Goal: Communication & Community: Ask a question

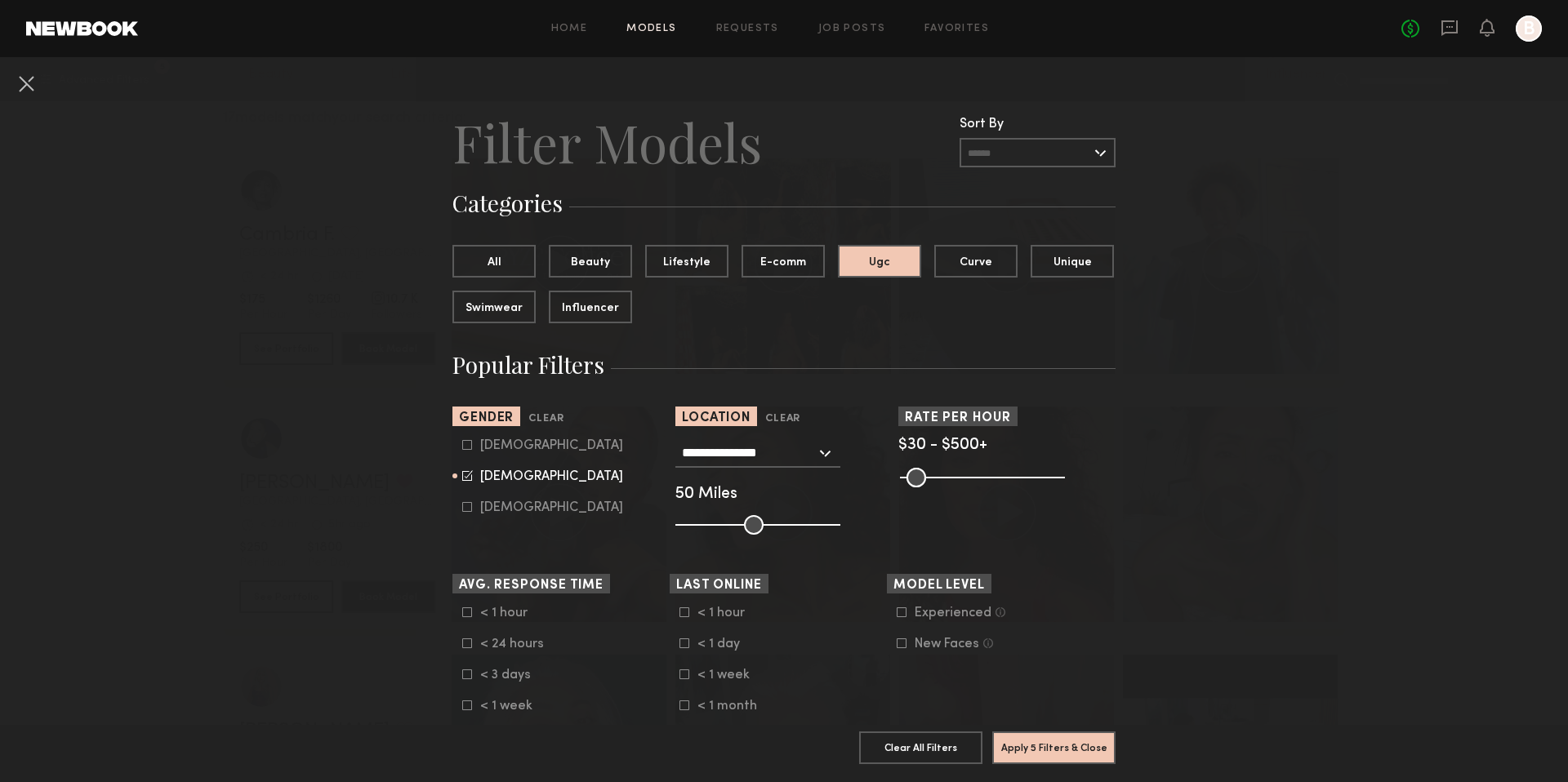
scroll to position [229, 0]
click at [1460, 31] on div "No fees up to $5,000 B" at bounding box center [1471, 28] width 140 height 26
click at [1452, 31] on icon at bounding box center [1449, 27] width 18 height 18
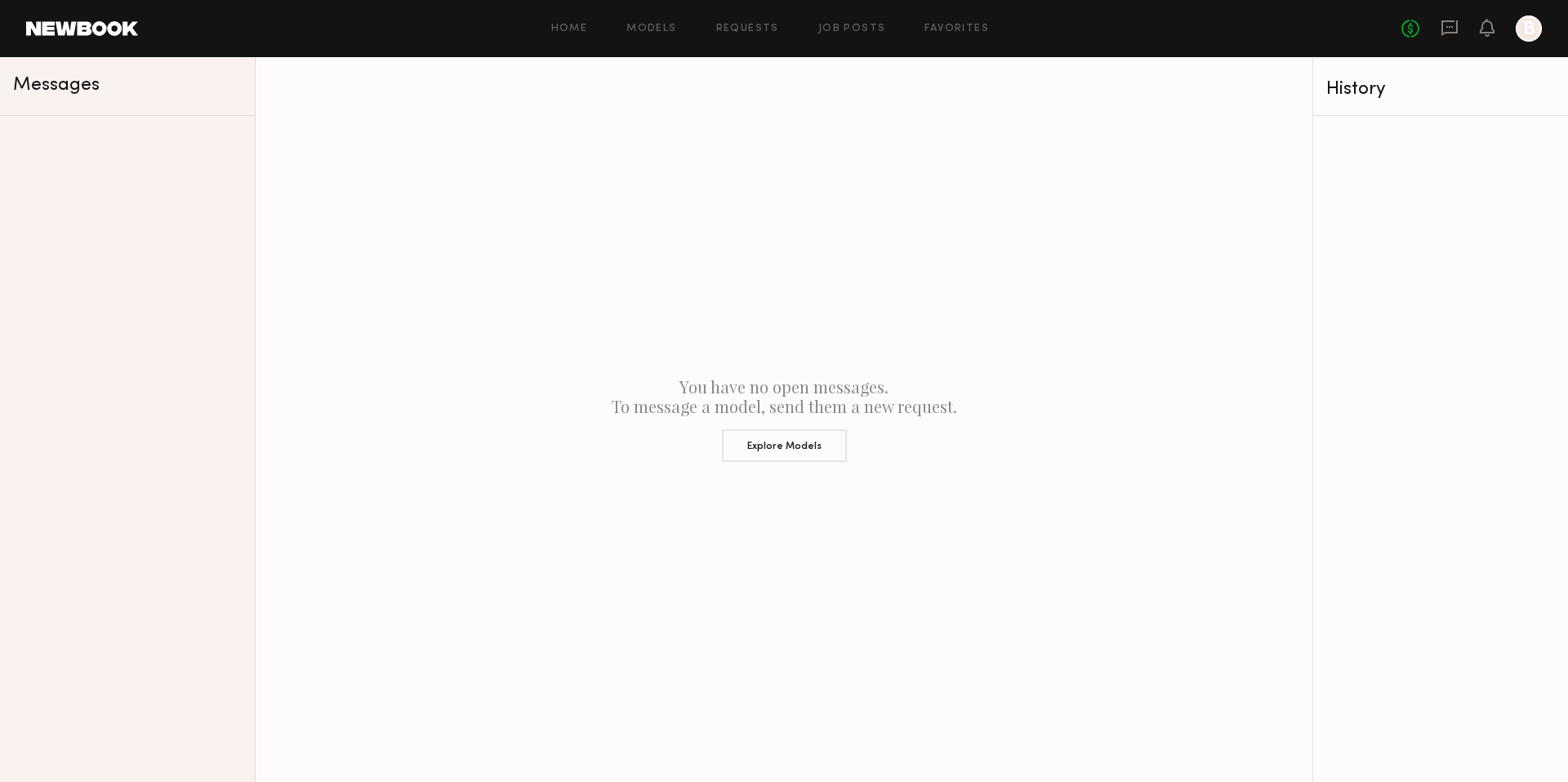
click at [1452, 31] on icon at bounding box center [1449, 27] width 18 height 18
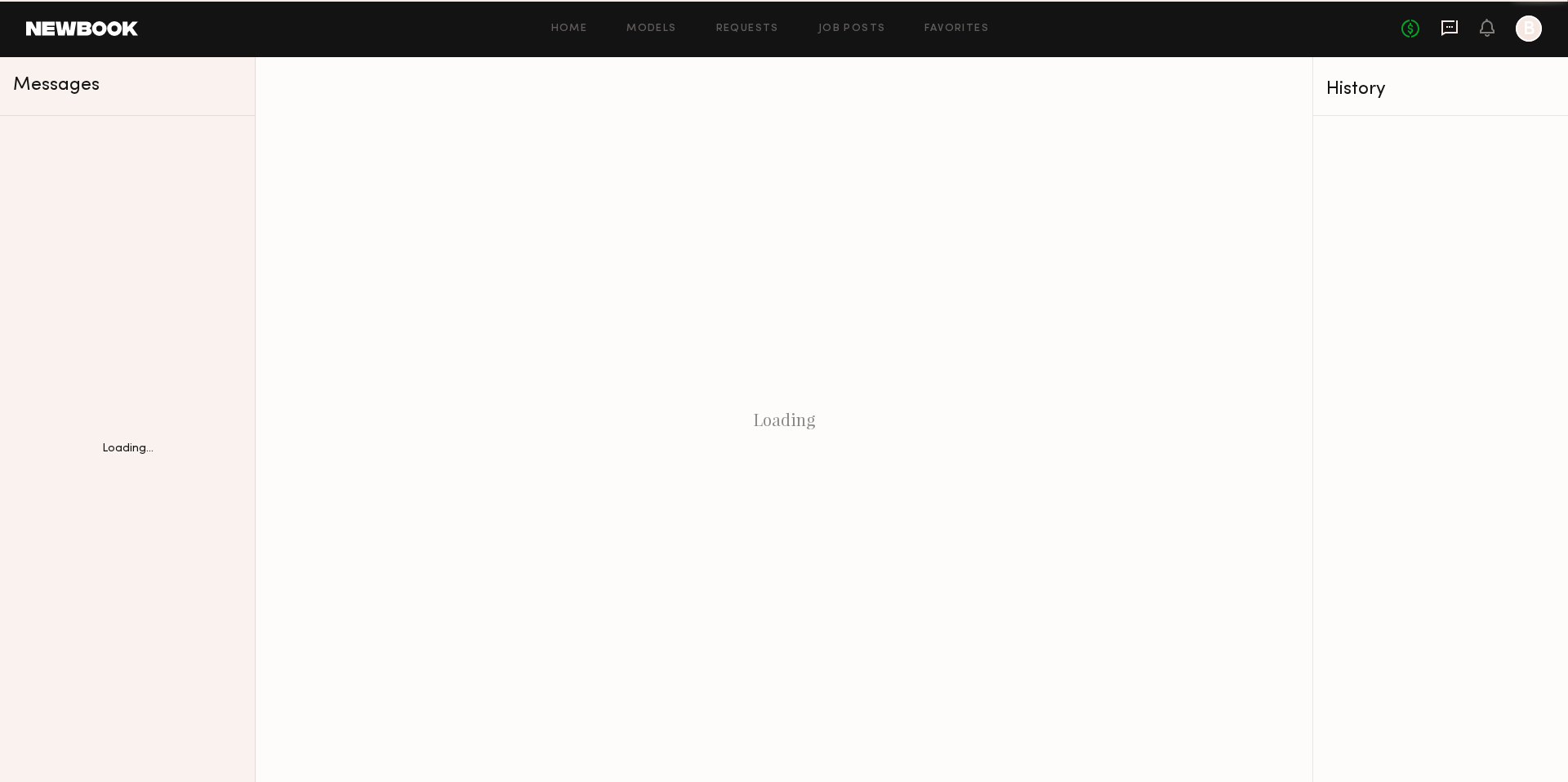
scroll to position [0, 0]
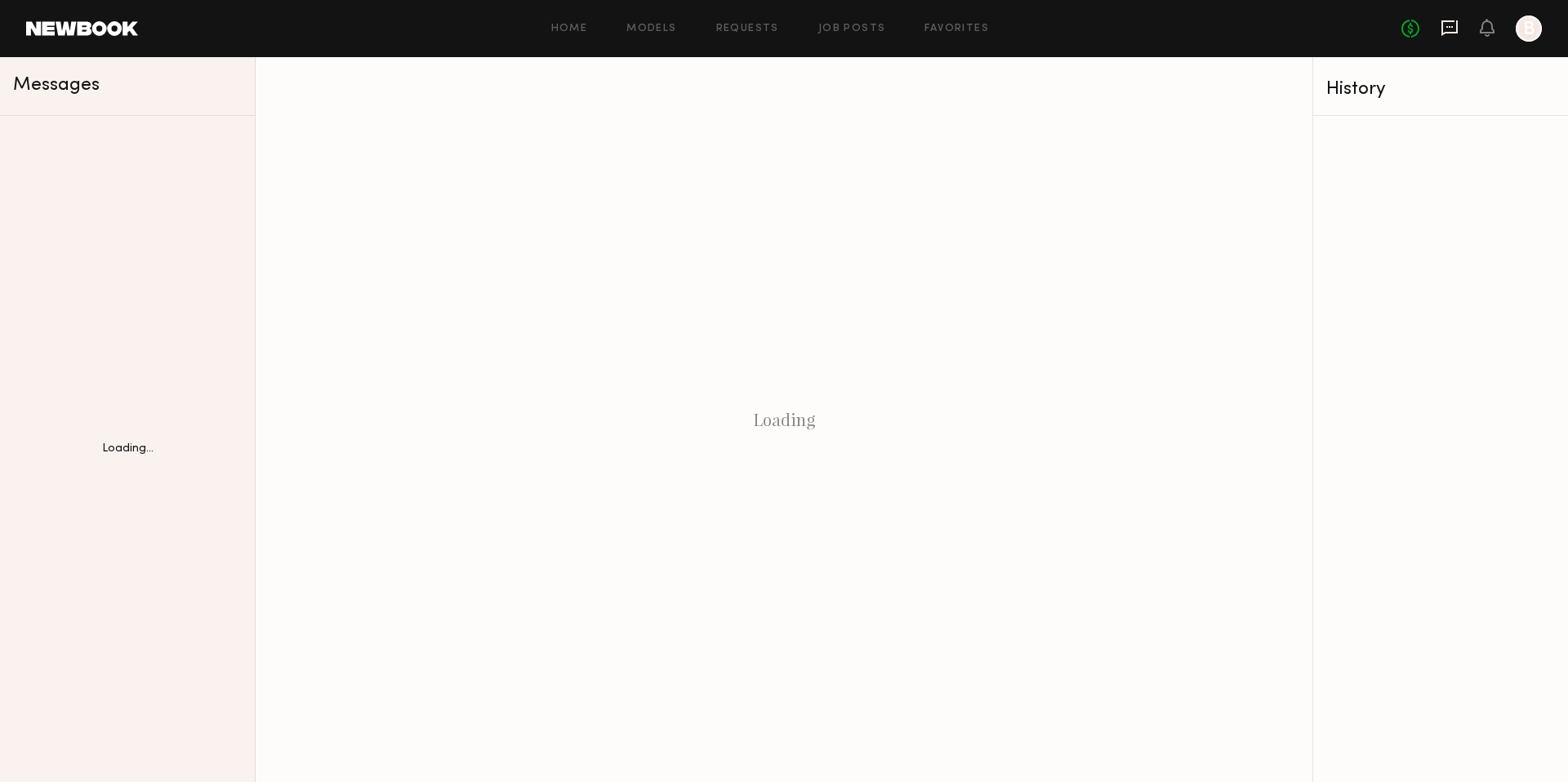
click at [1450, 31] on icon at bounding box center [1449, 28] width 17 height 16
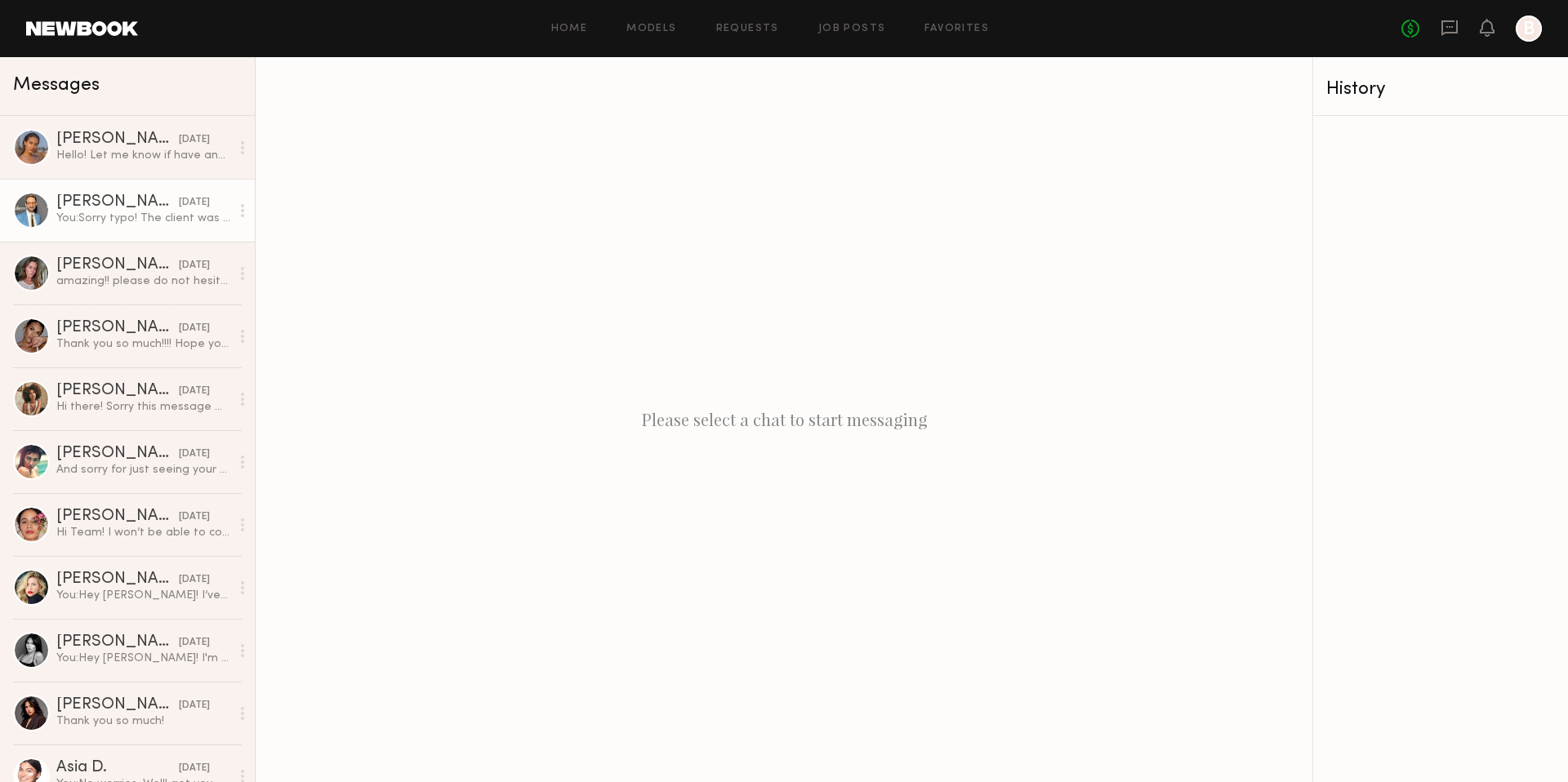
click at [78, 207] on div "[PERSON_NAME]" at bounding box center [118, 202] width 123 height 17
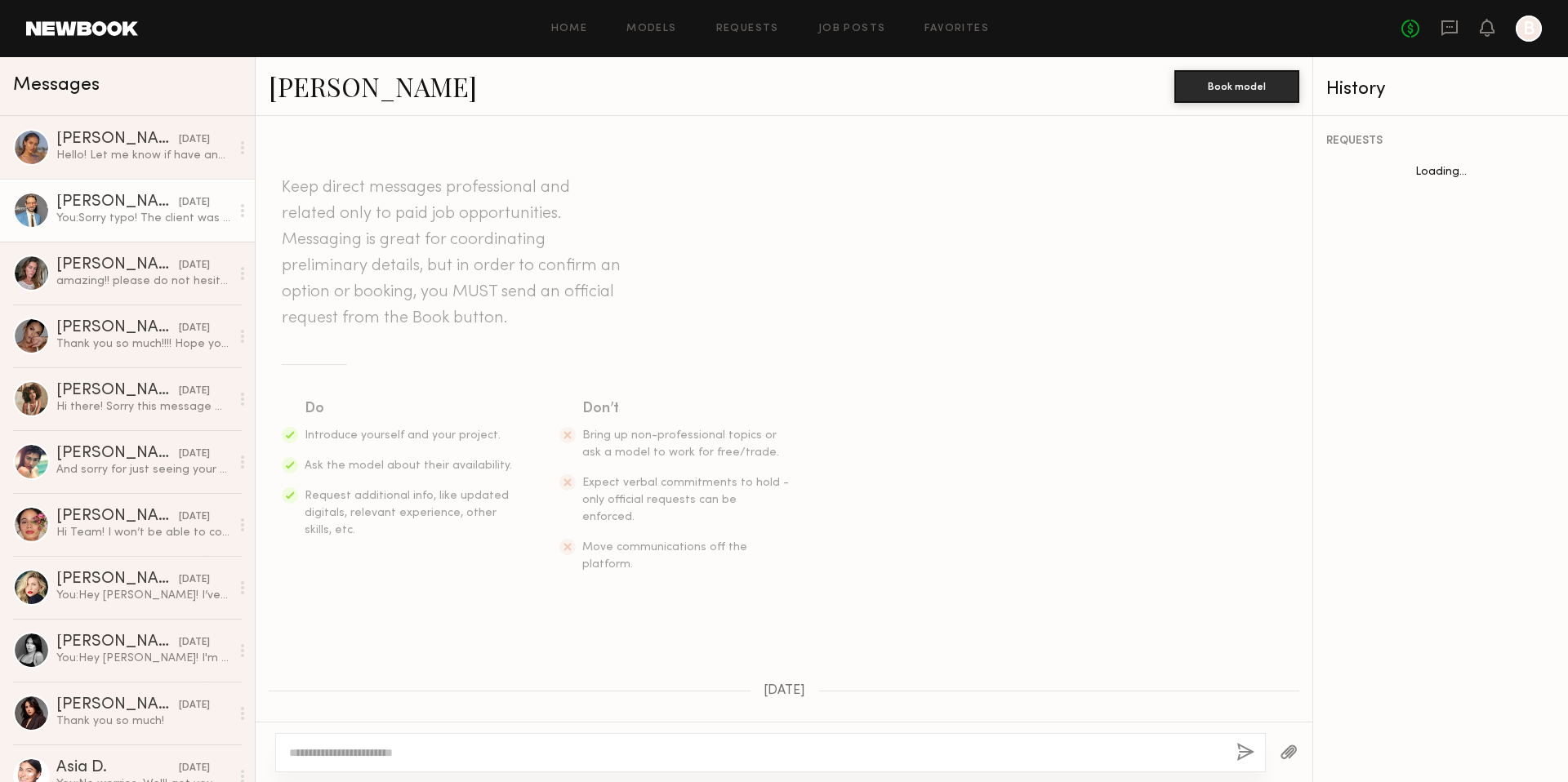
scroll to position [902, 0]
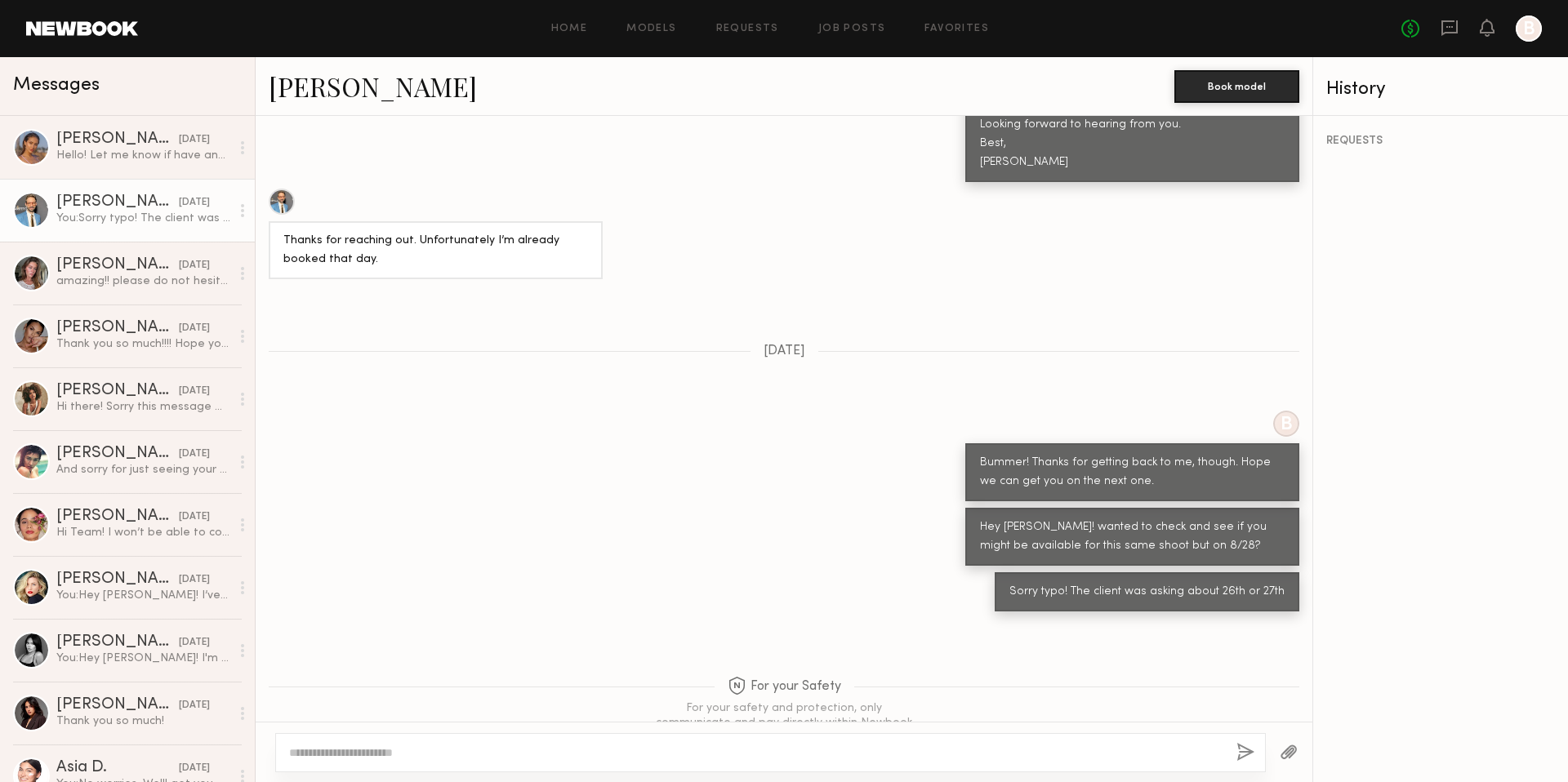
click at [384, 743] on div at bounding box center [770, 753] width 991 height 39
click at [349, 743] on div at bounding box center [770, 753] width 991 height 39
click at [410, 751] on textarea at bounding box center [756, 753] width 934 height 17
paste textarea "**********"
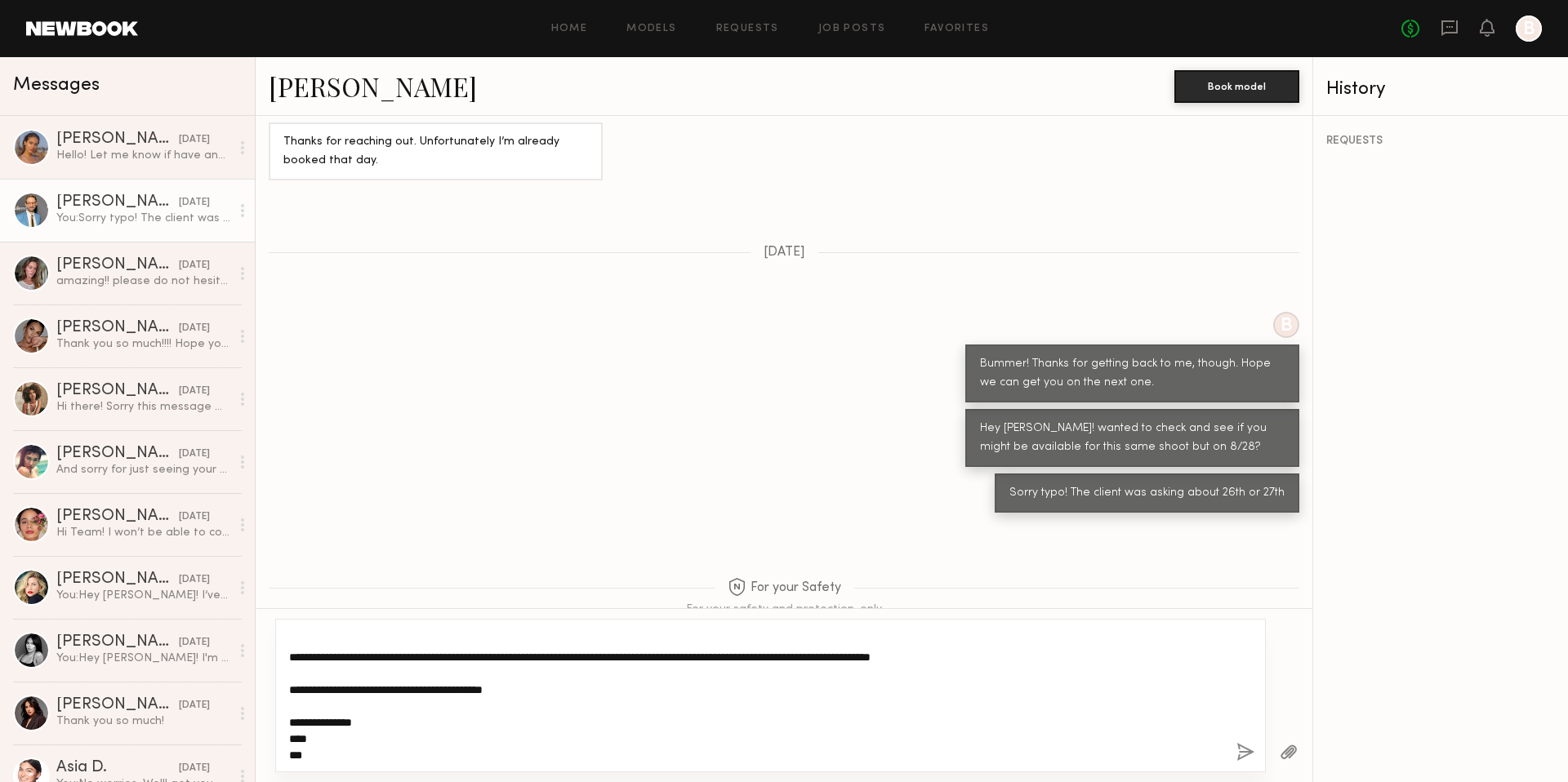
scroll to position [1015, 0]
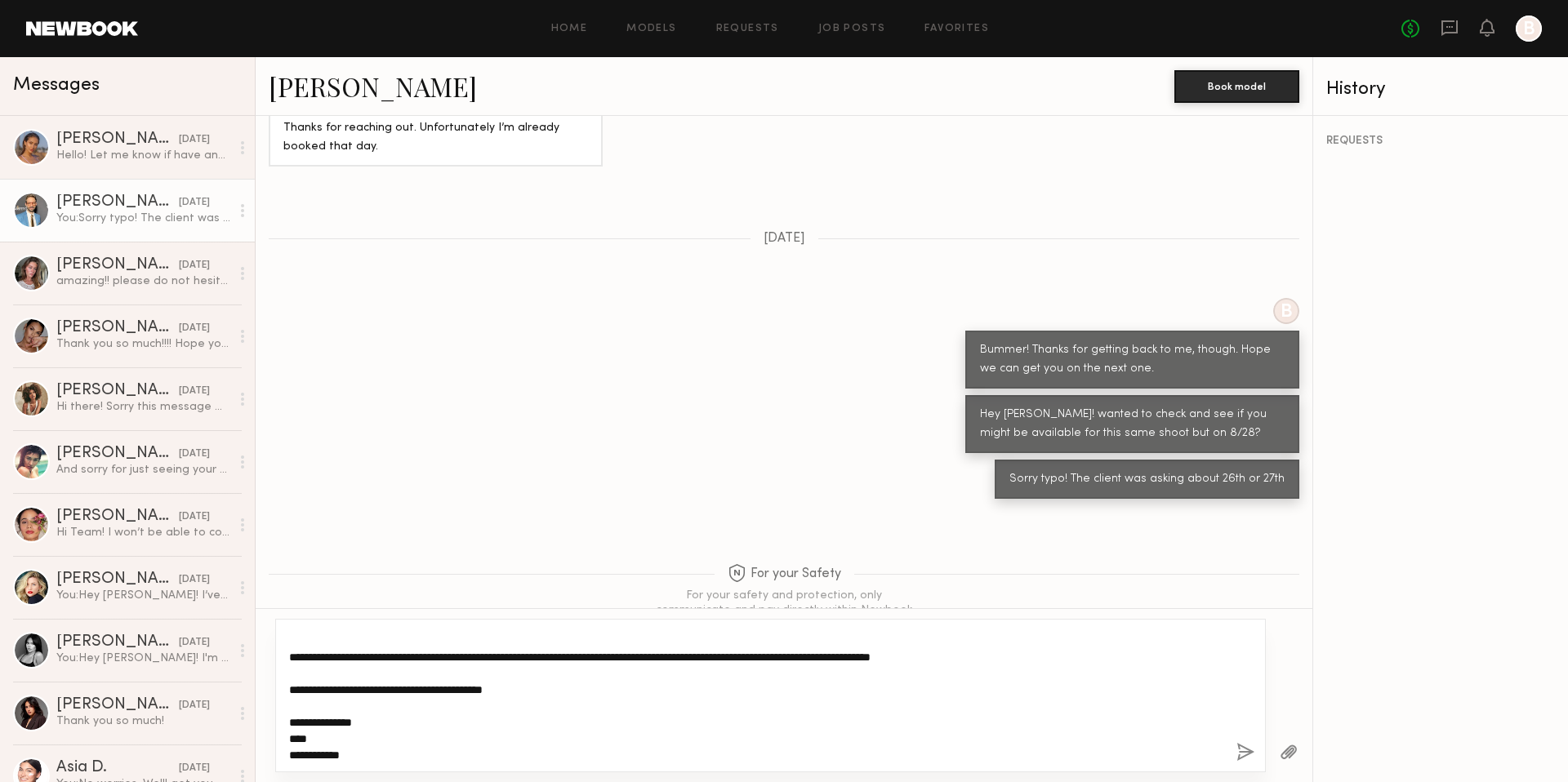
click at [394, 721] on textarea "**********" at bounding box center [756, 696] width 934 height 131
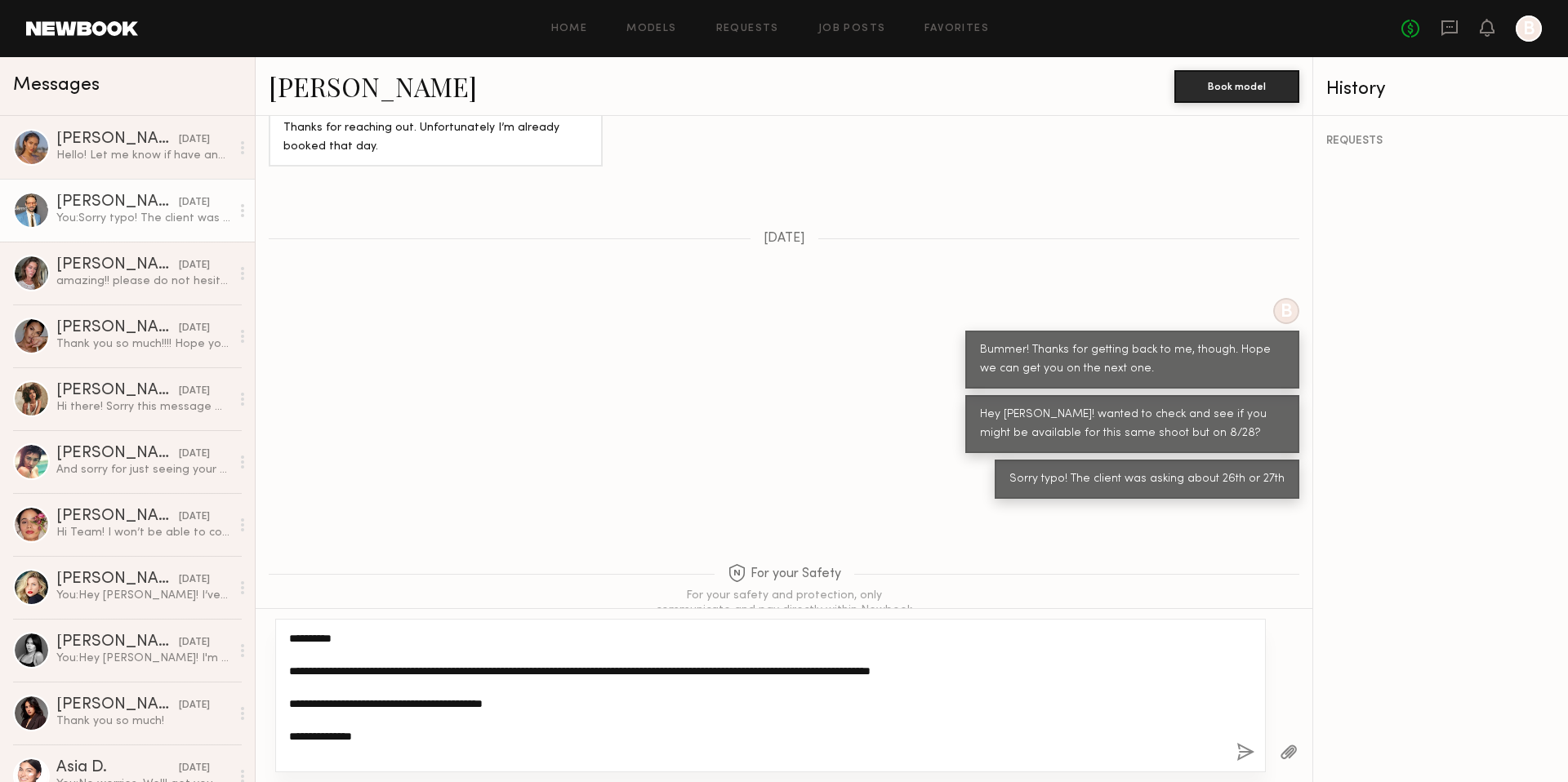
type textarea "**********"
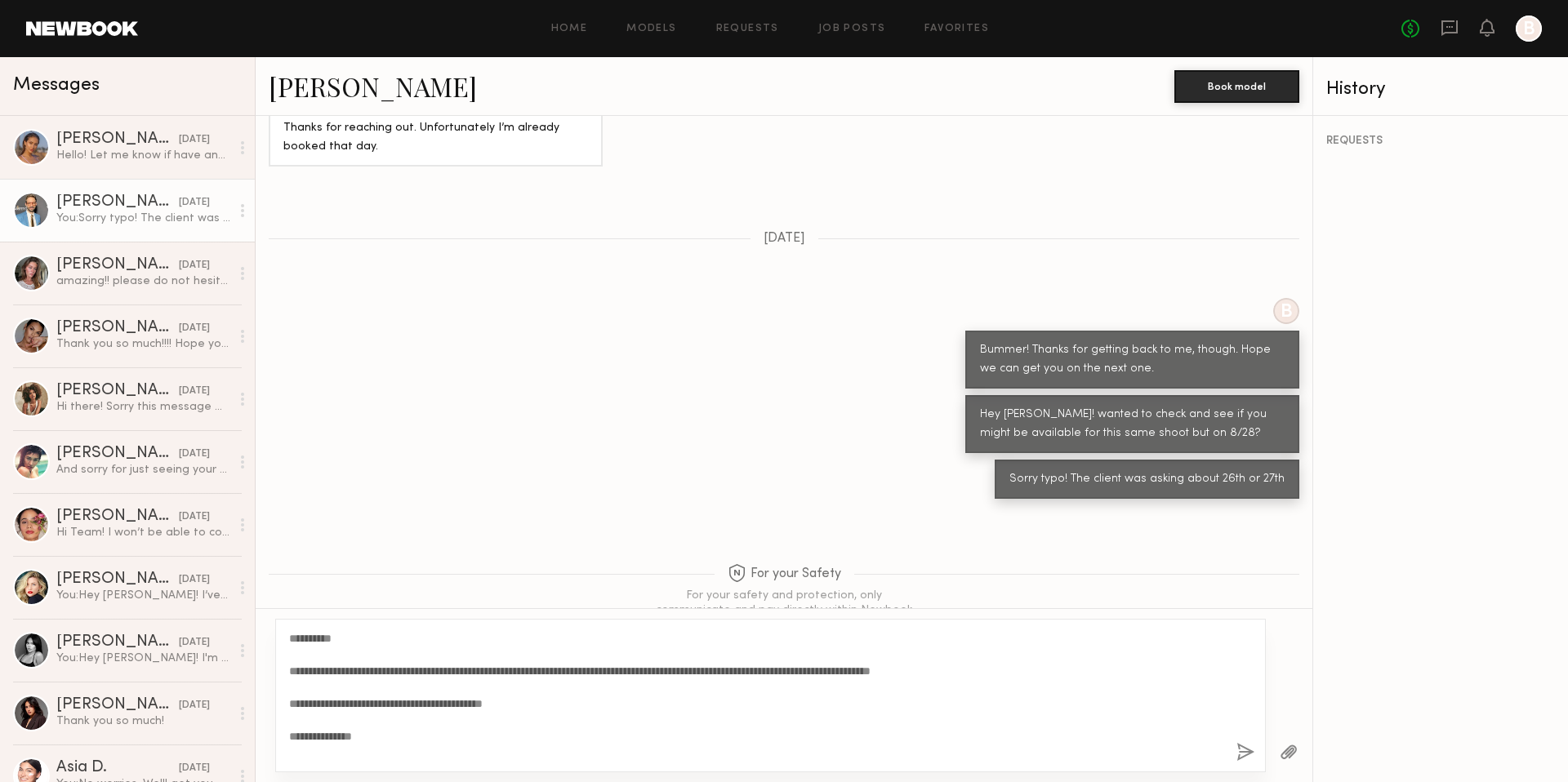
click at [1251, 758] on button "button" at bounding box center [1245, 753] width 18 height 20
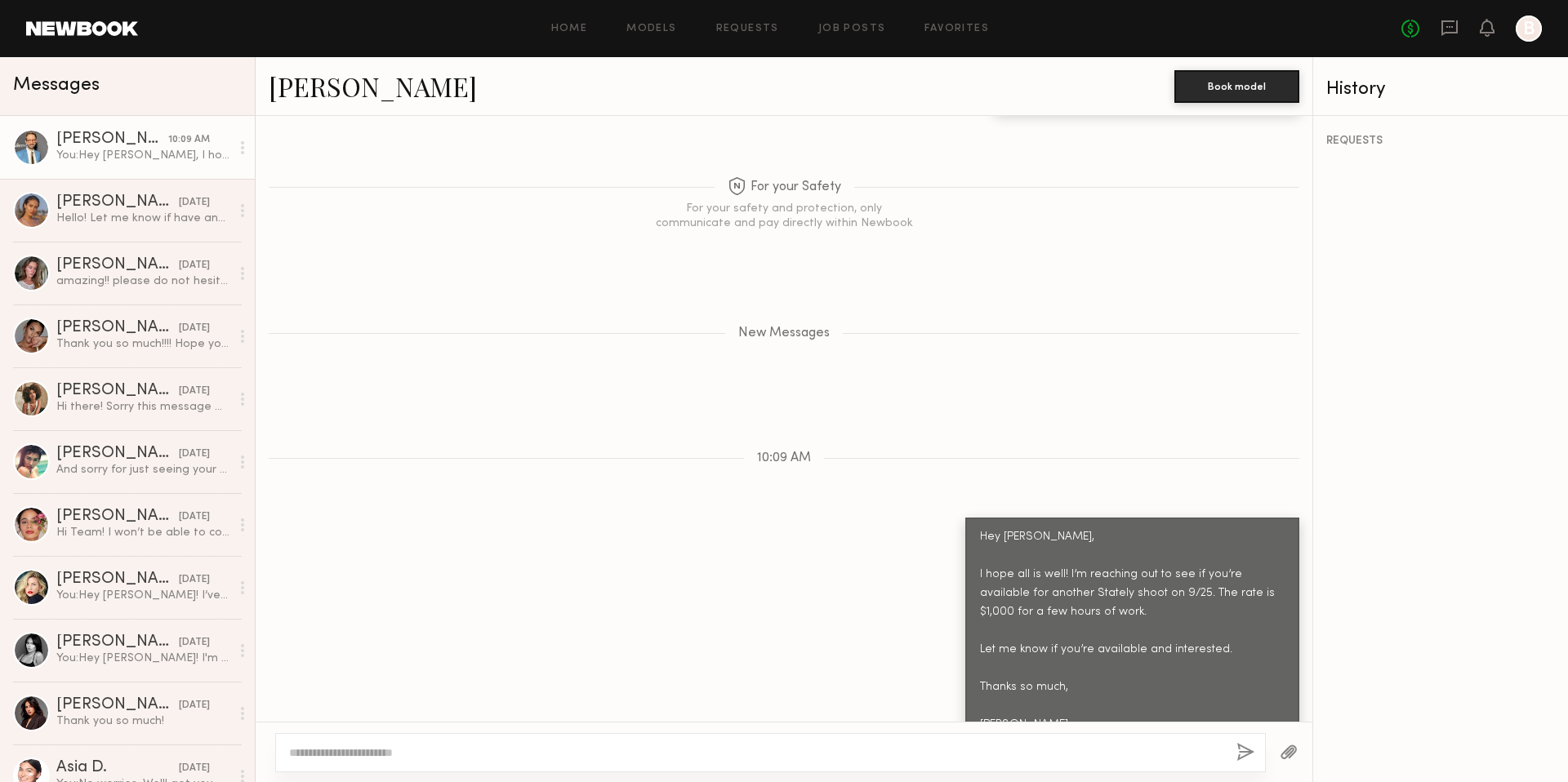
scroll to position [1505, 0]
